Goal: Task Accomplishment & Management: Manage account settings

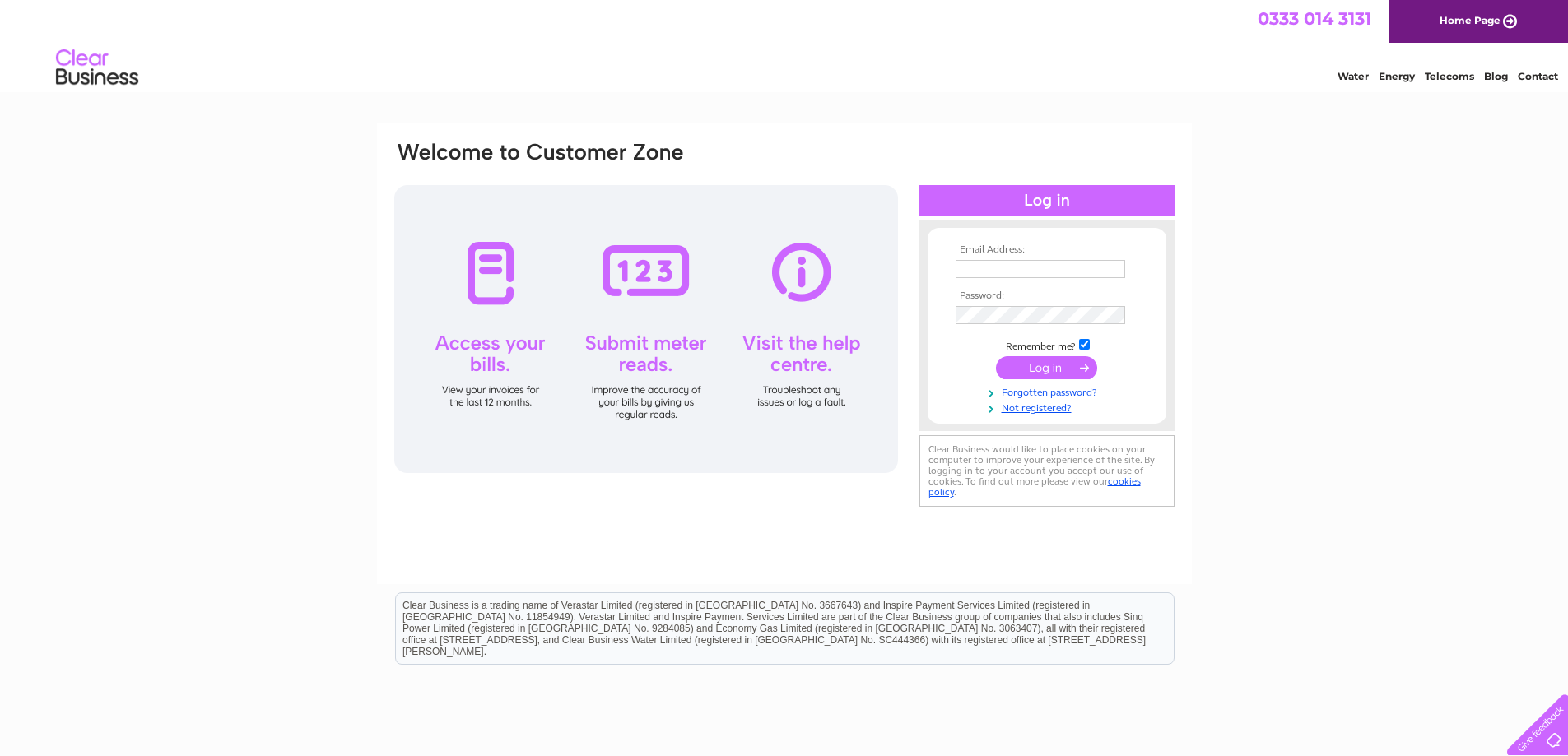
type input "denimworld@hotmail.com"
click at [1055, 364] on input "submit" at bounding box center [1046, 368] width 101 height 23
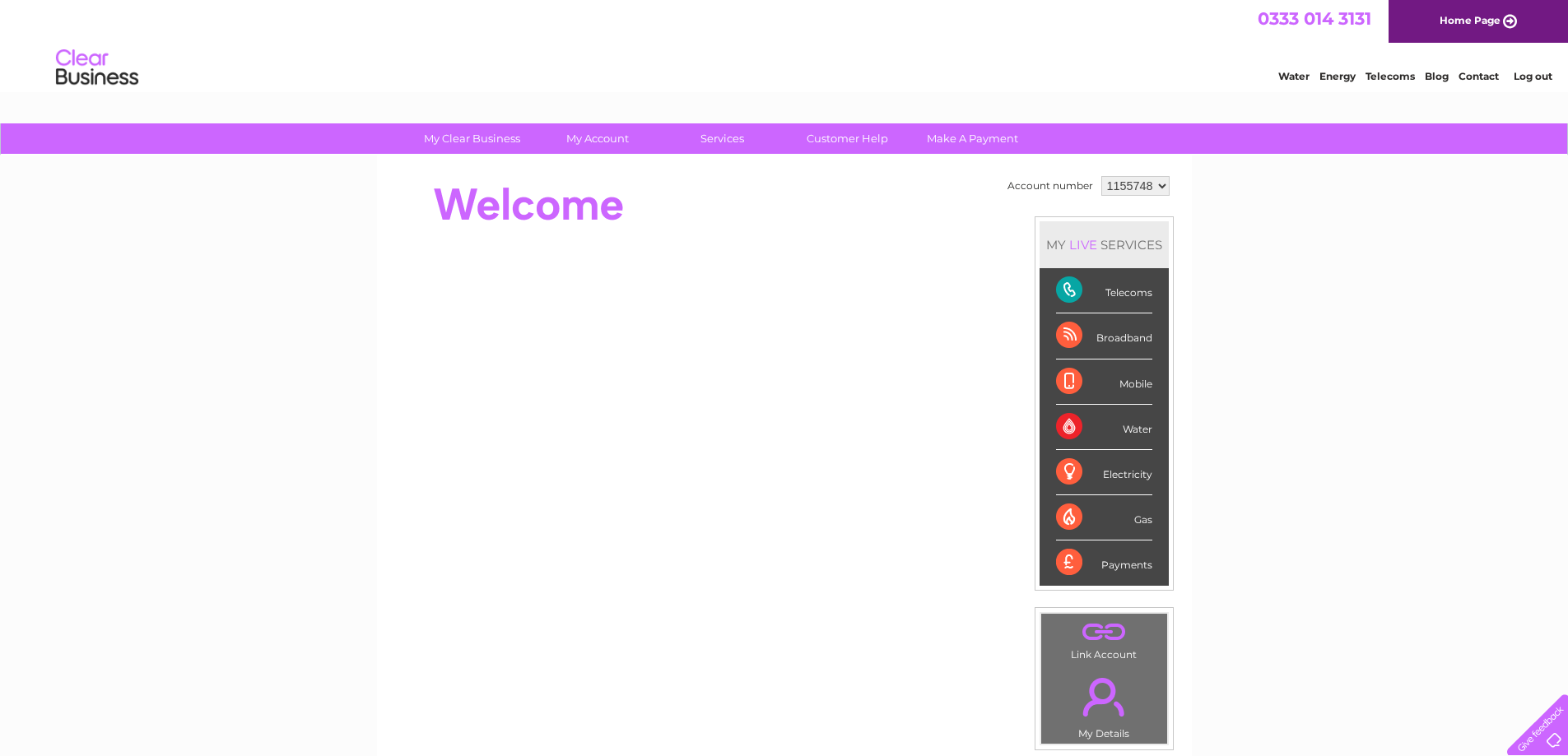
scroll to position [82, 0]
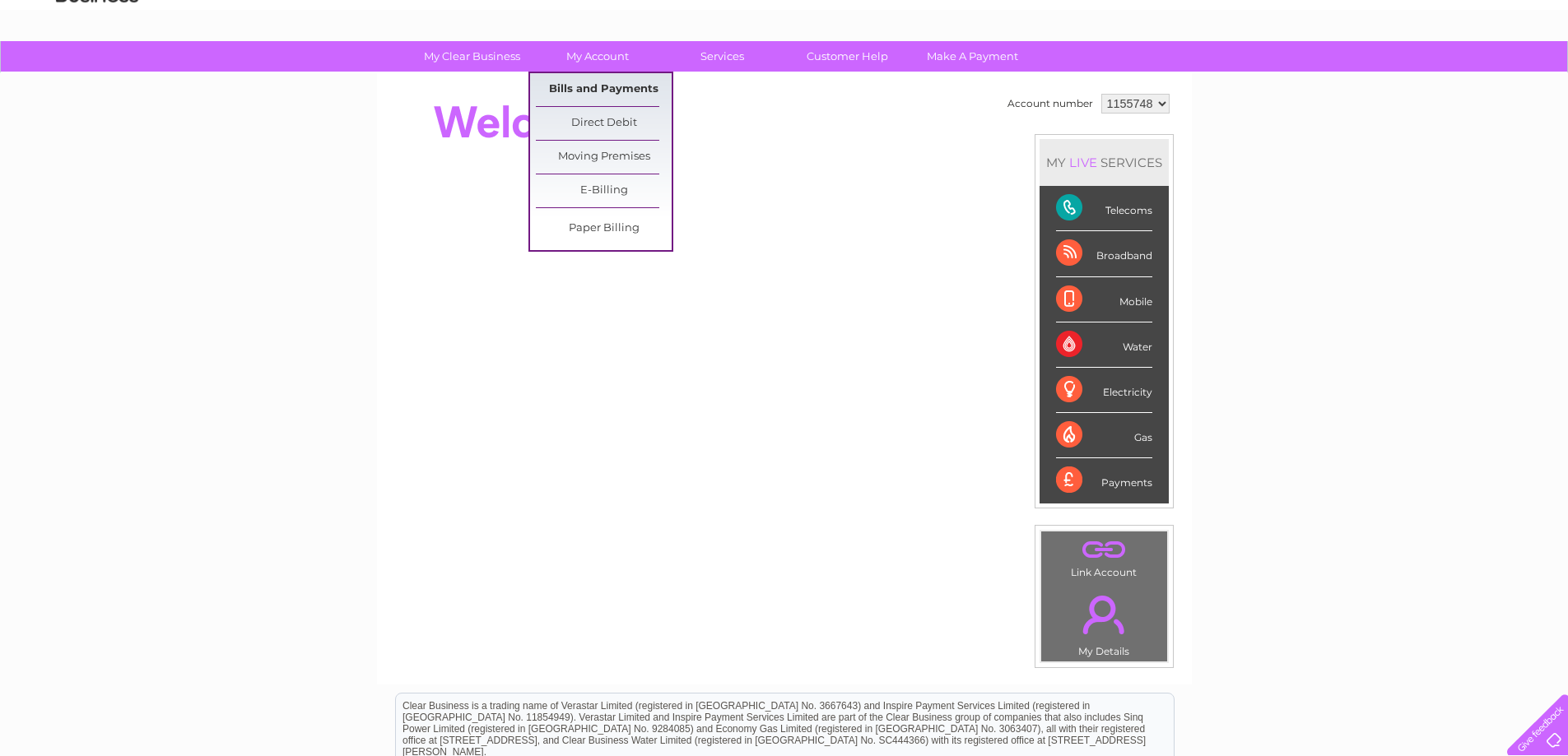
click at [598, 85] on link "Bills and Payments" at bounding box center [603, 90] width 136 height 33
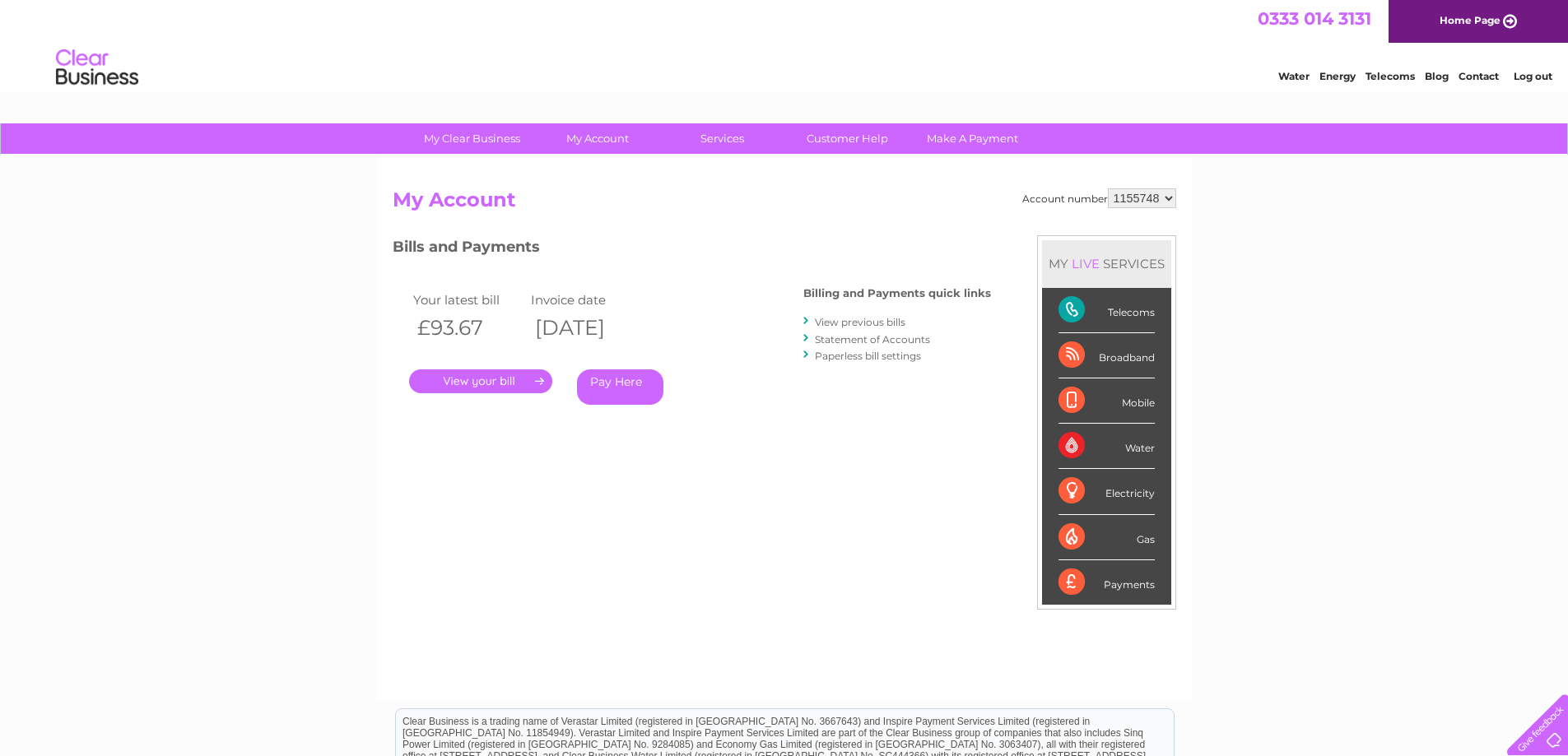
click at [494, 379] on link "." at bounding box center [481, 381] width 143 height 24
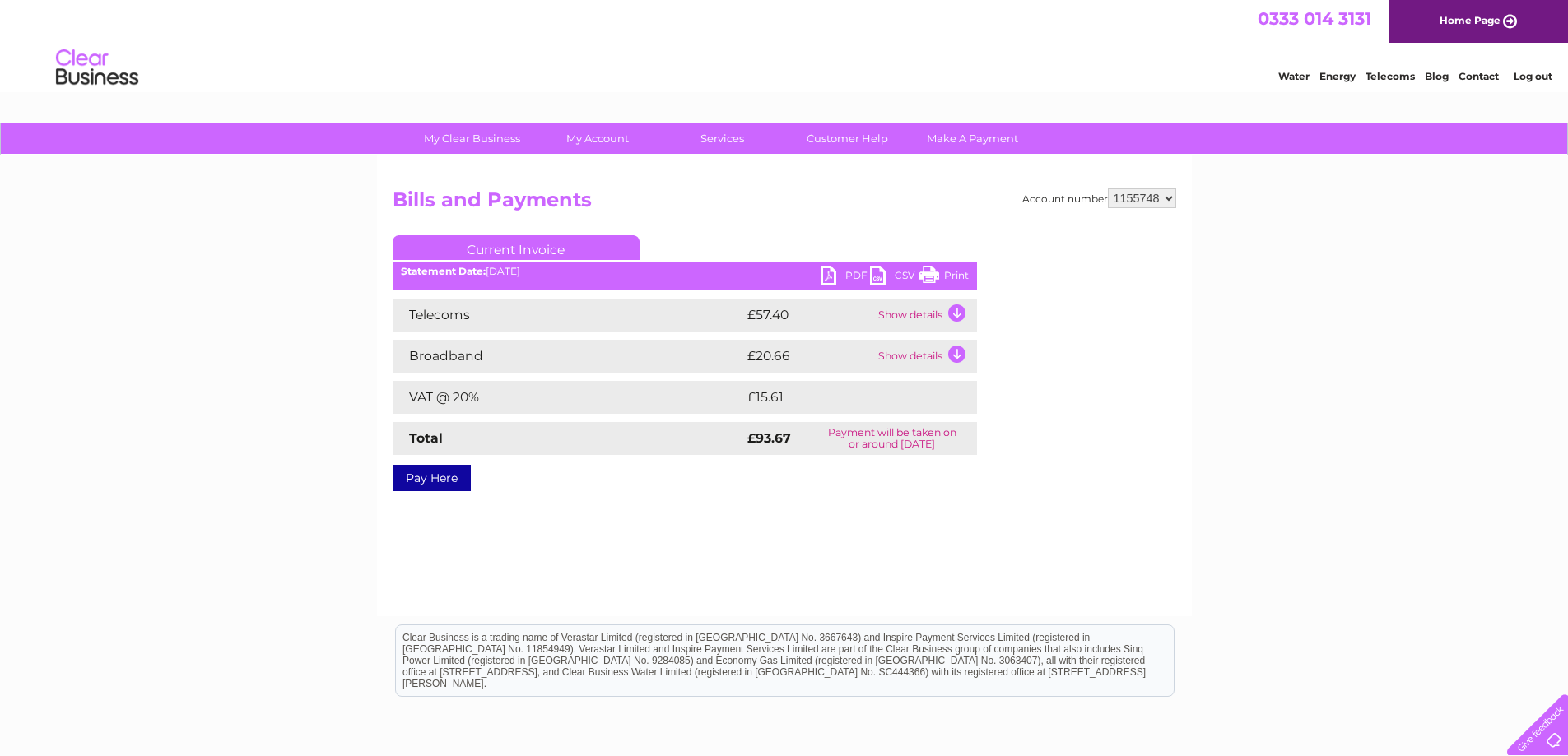
click at [949, 312] on td "Show details" at bounding box center [925, 316] width 103 height 33
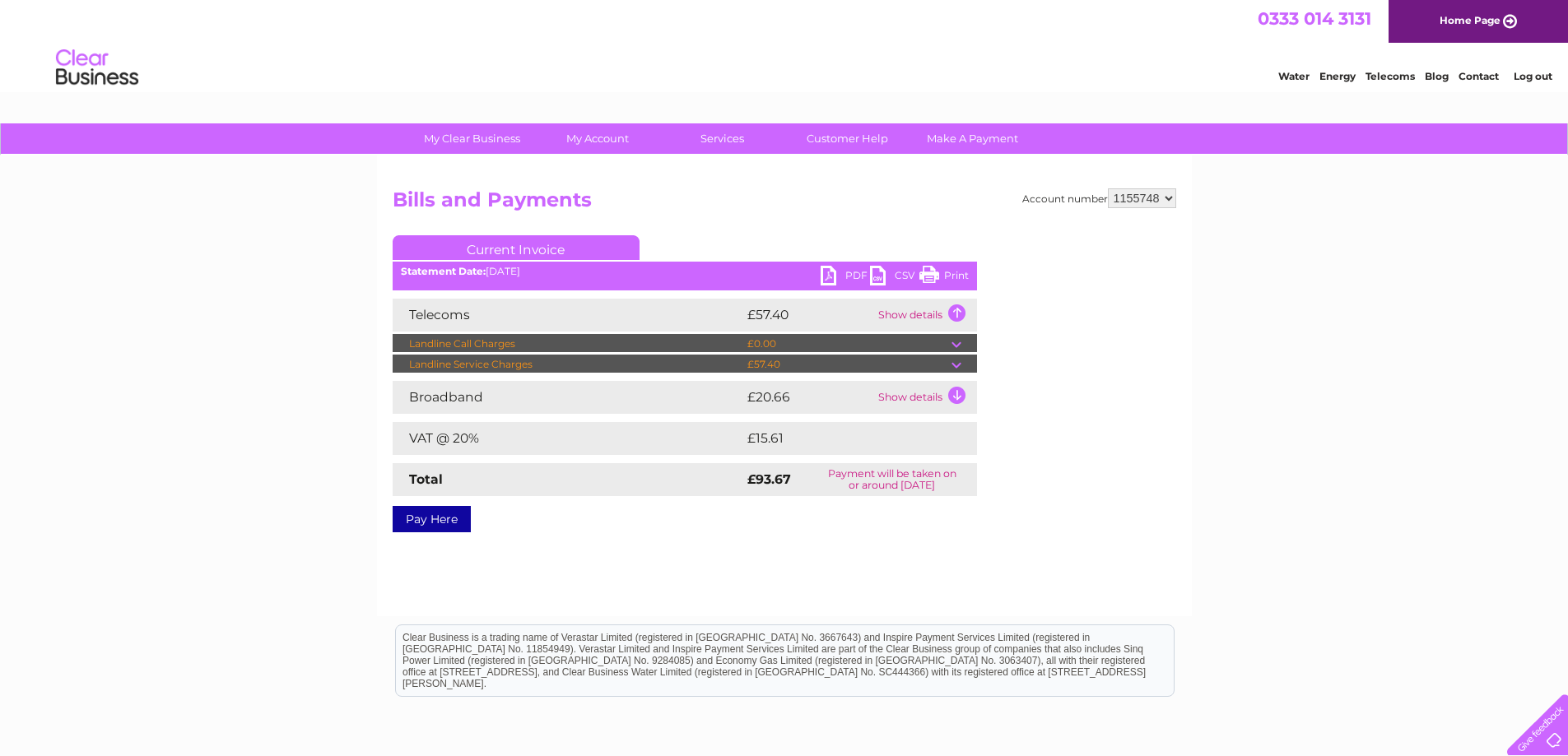
click at [956, 391] on td "Show details" at bounding box center [925, 398] width 103 height 33
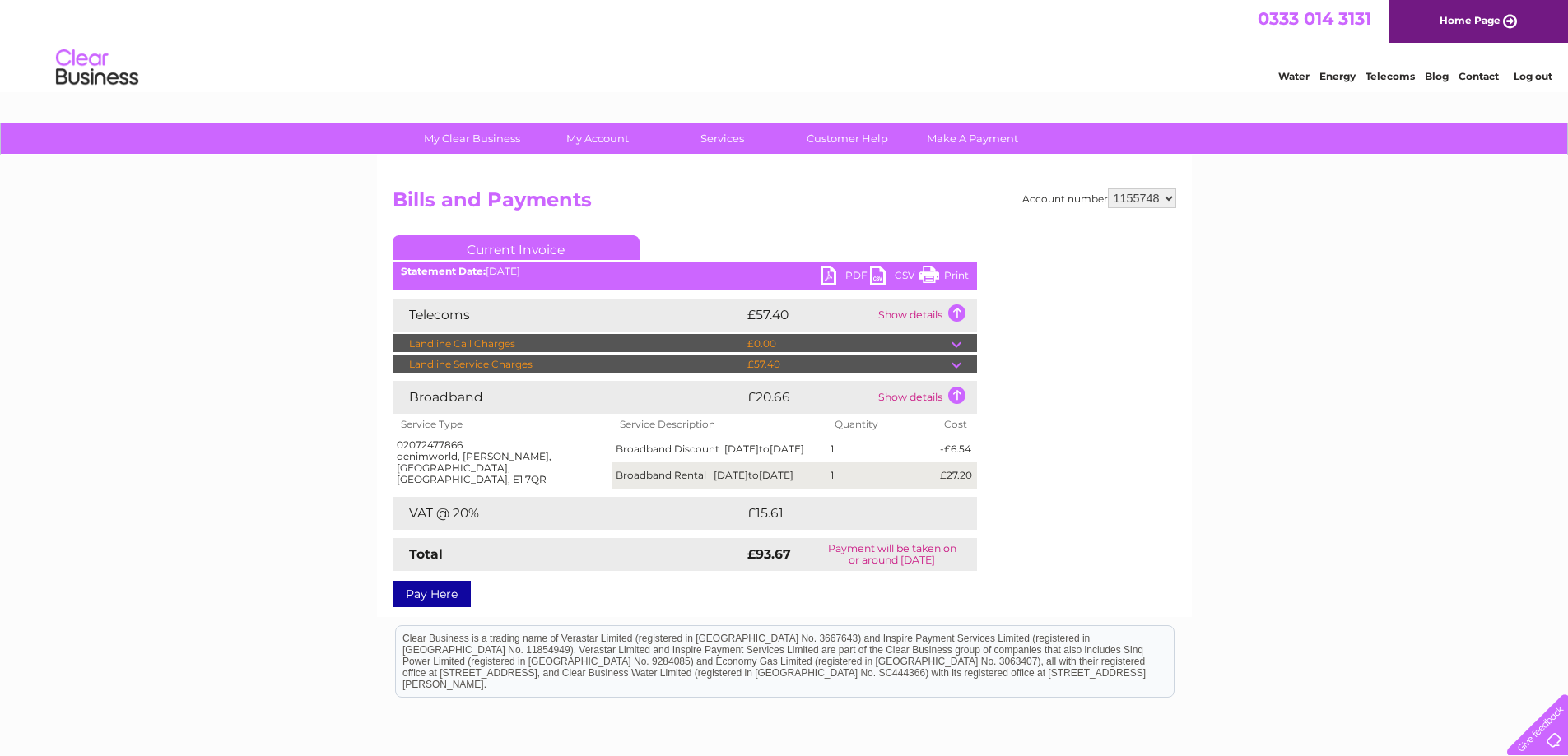
click at [824, 273] on link "PDF" at bounding box center [845, 277] width 50 height 24
click at [835, 274] on link "PDF" at bounding box center [845, 277] width 50 height 24
click at [825, 273] on link "PDF" at bounding box center [845, 277] width 50 height 24
